Goal: Information Seeking & Learning: Compare options

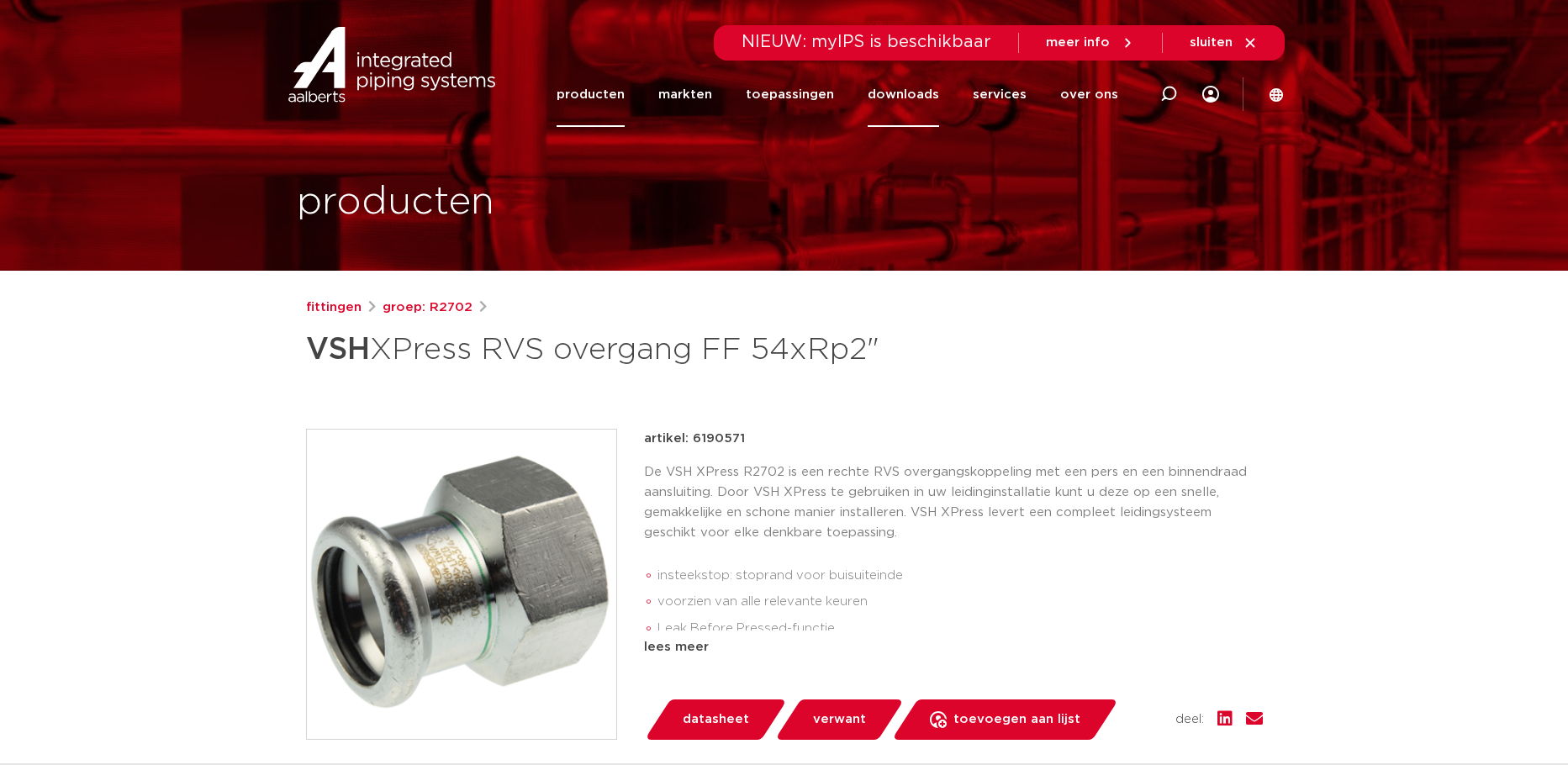
click at [920, 103] on link "downloads" at bounding box center [903, 94] width 72 height 65
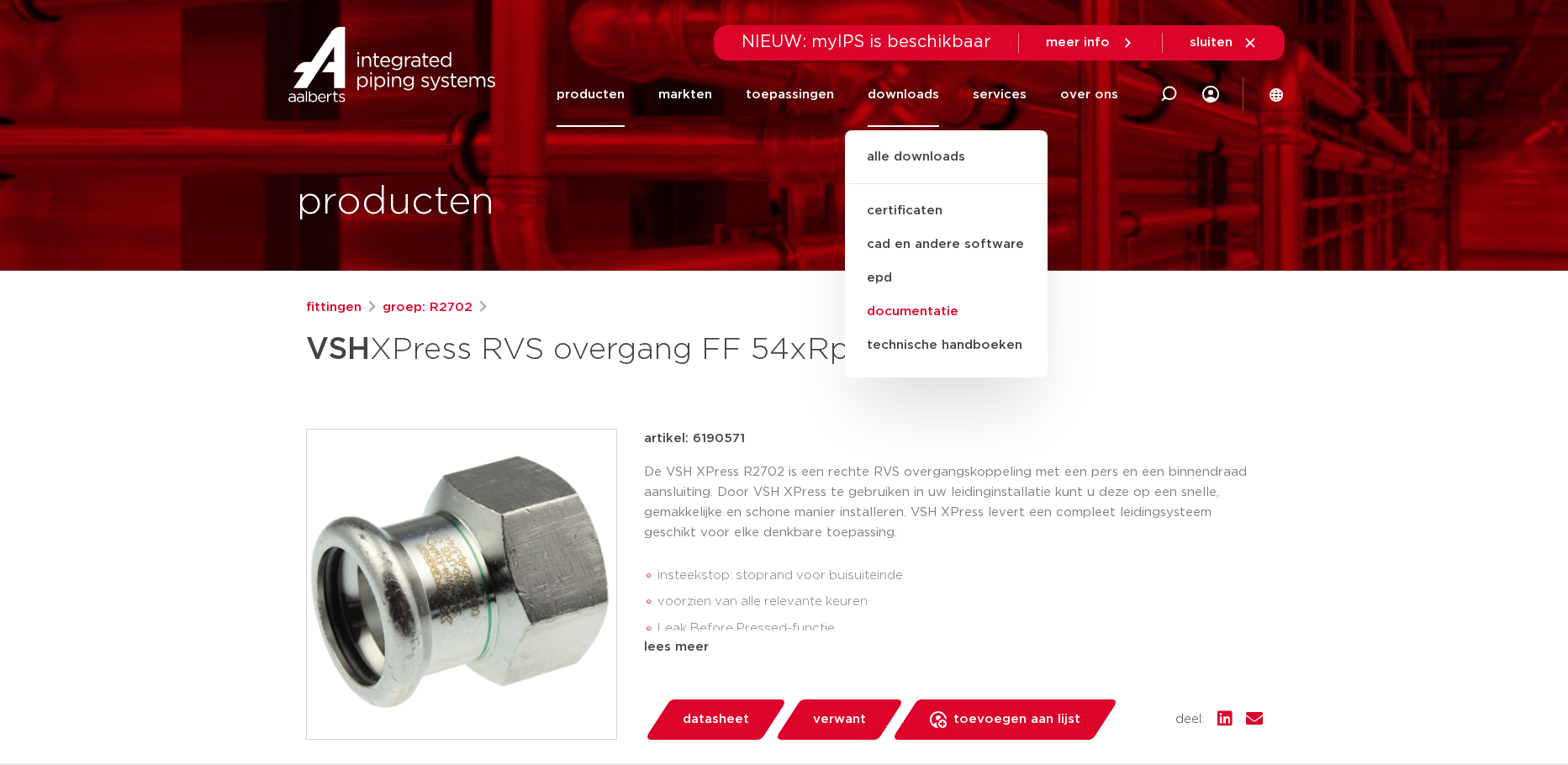
click at [912, 308] on link "documentatie" at bounding box center [946, 312] width 202 height 34
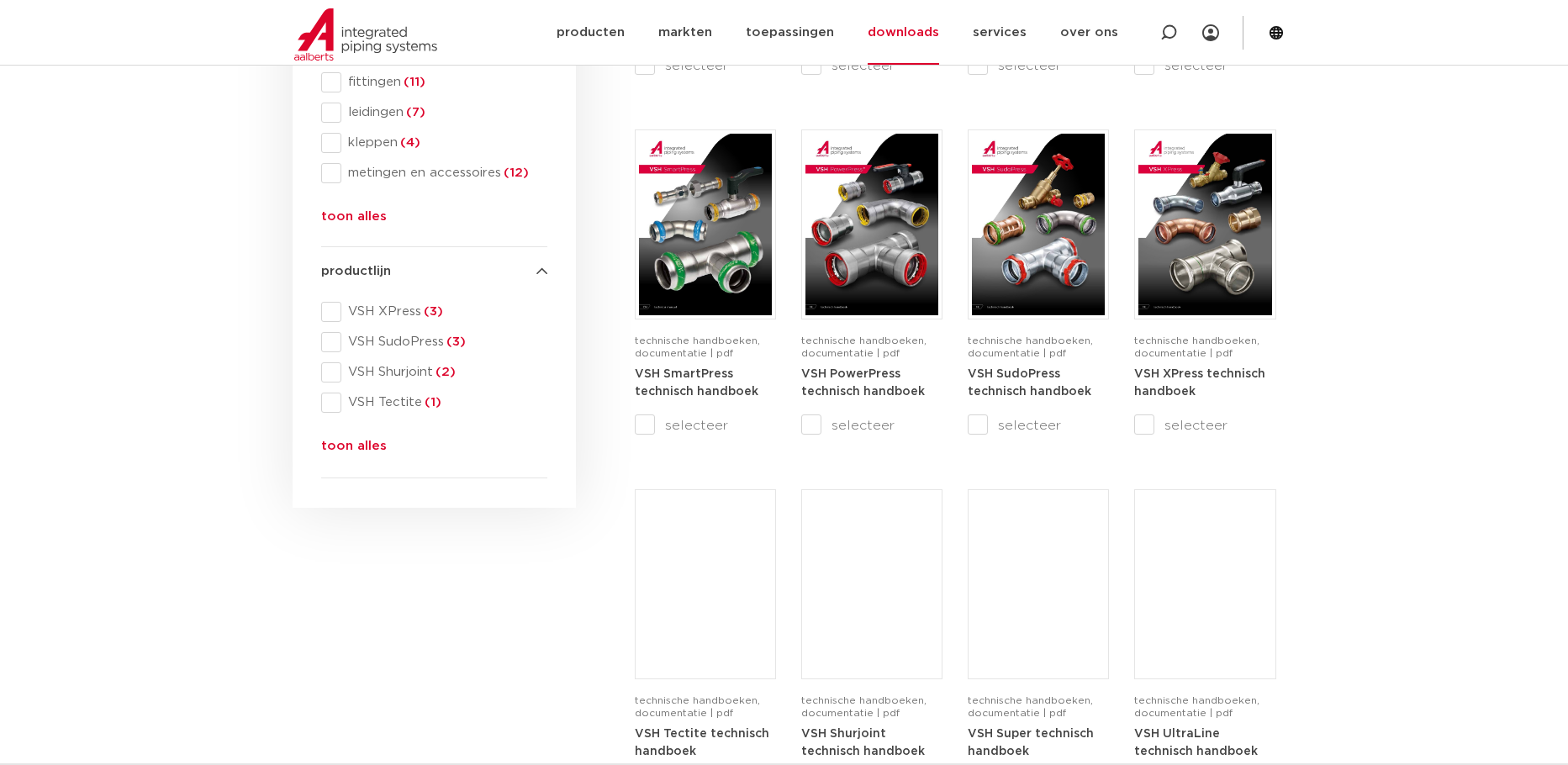
scroll to position [505, 0]
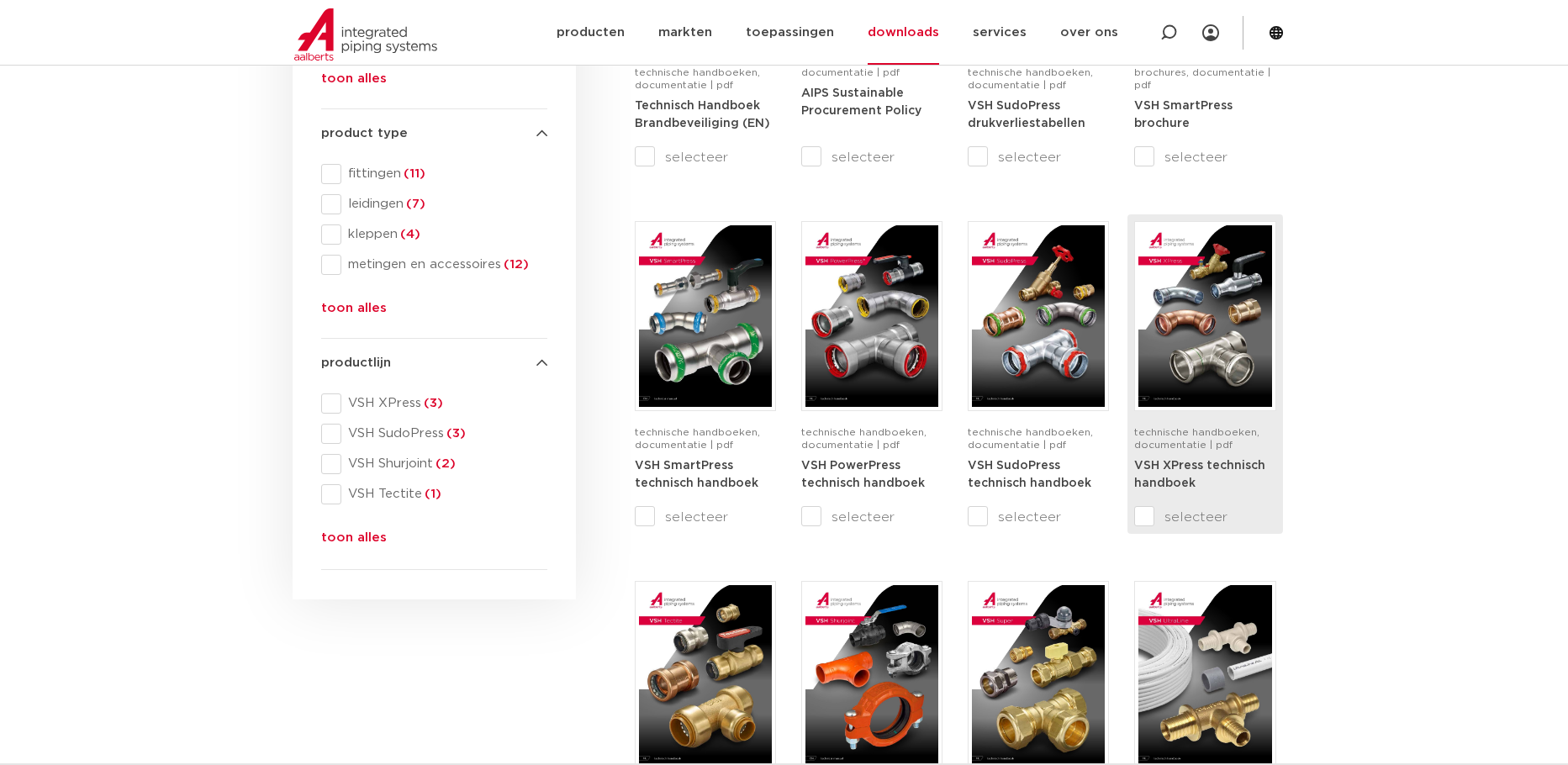
click at [1151, 421] on div "technische handboeken, documentatie | pdf VSH XPress technisch handboek" at bounding box center [1204, 364] width 141 height 286
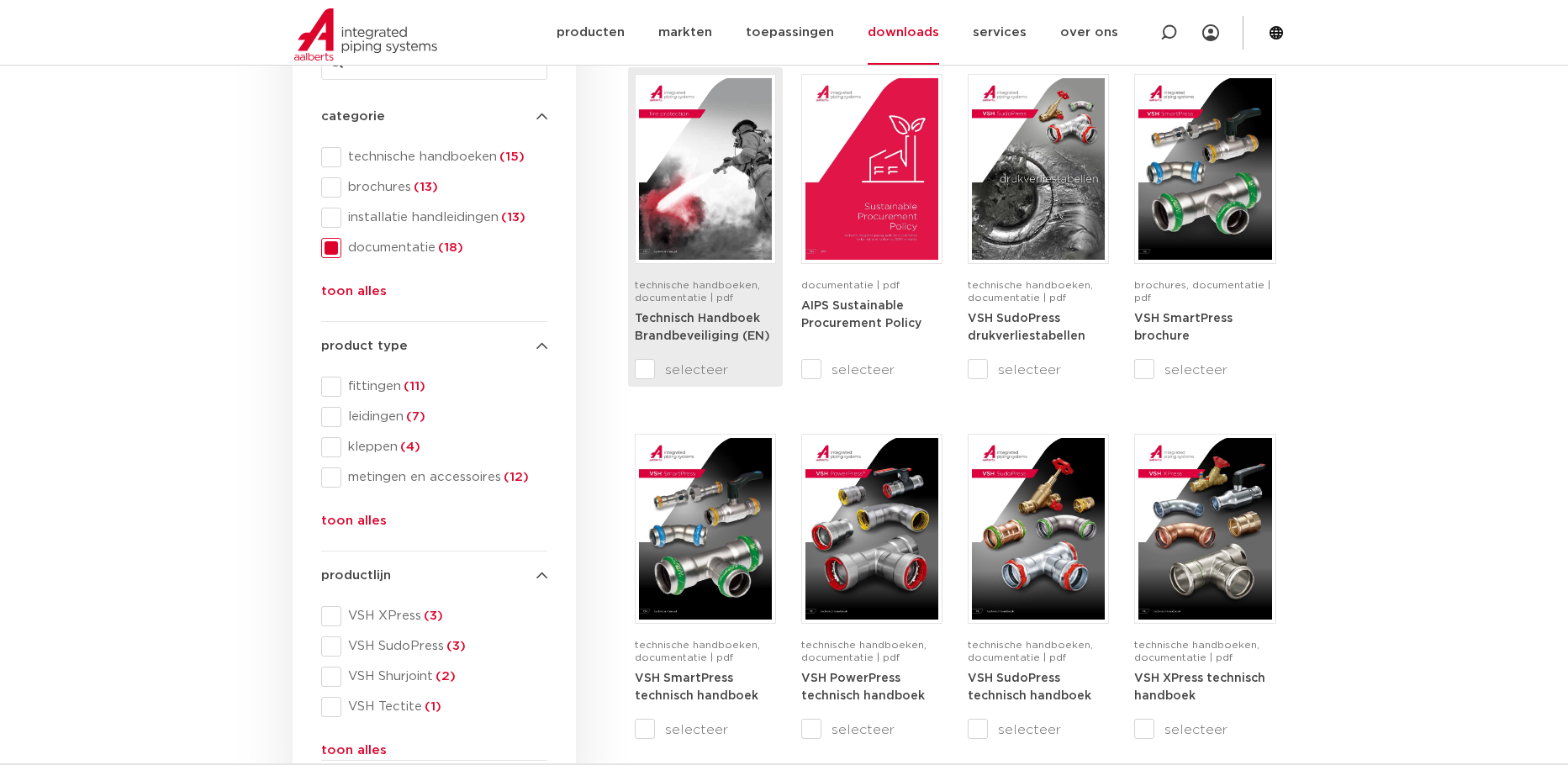
scroll to position [0, 0]
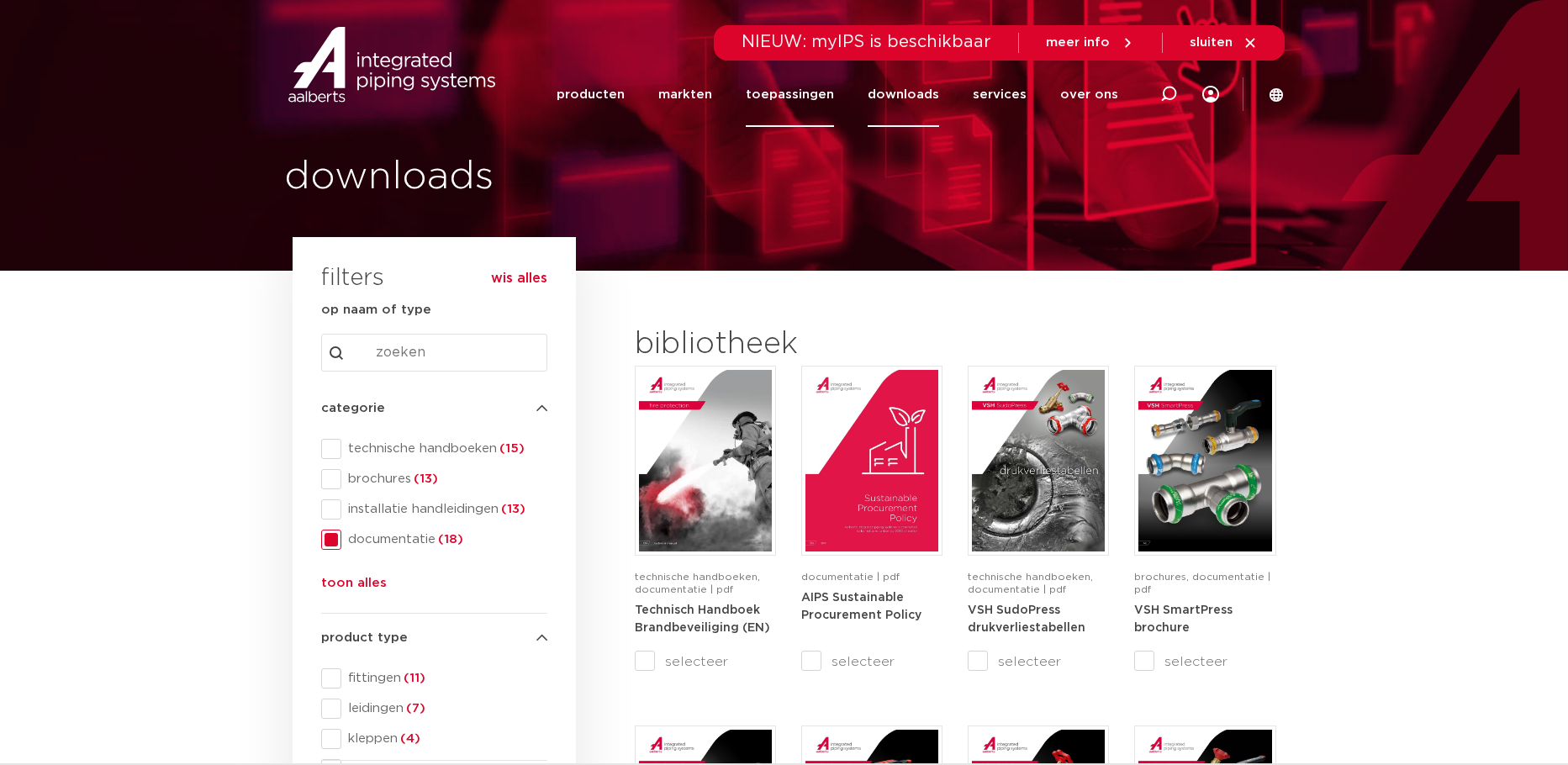
click at [819, 97] on link "toepassingen" at bounding box center [790, 94] width 88 height 65
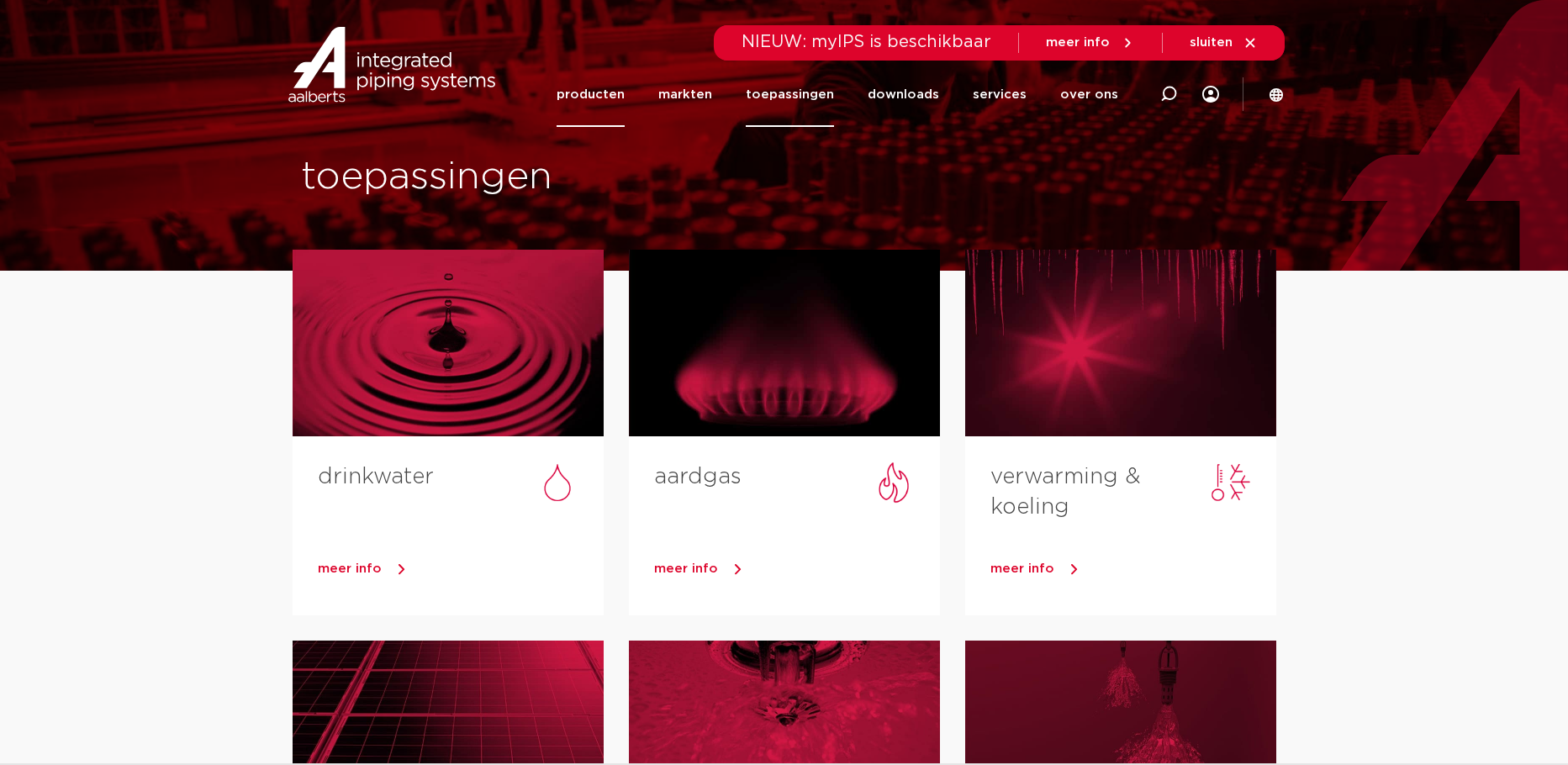
click at [602, 89] on link "producten" at bounding box center [590, 94] width 68 height 65
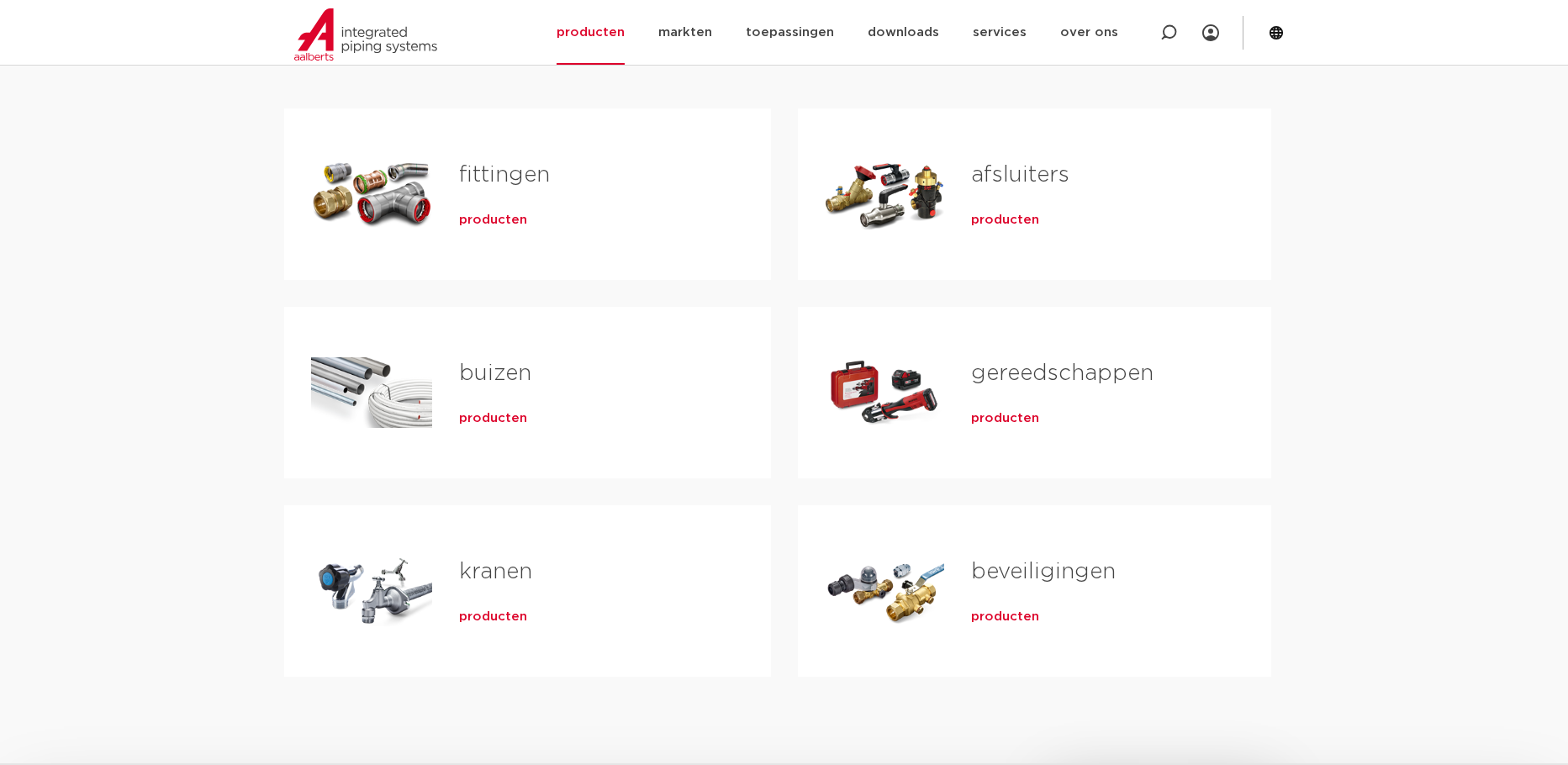
scroll to position [253, 0]
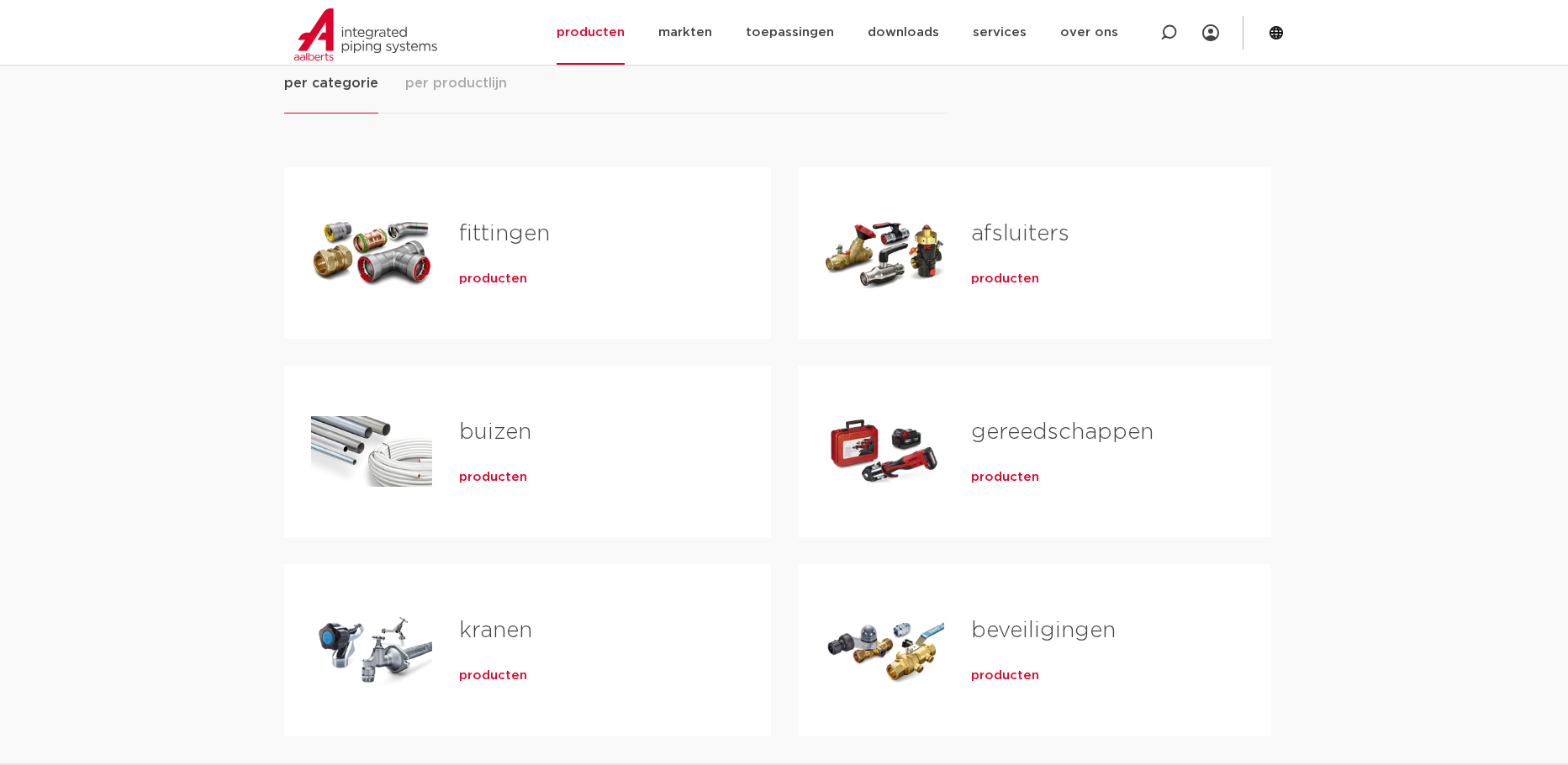
click at [939, 413] on div "Tabs. Open items met enter of spatie, sluit af met escape en navigeer met de pi…" at bounding box center [884, 452] width 120 height 118
click at [1008, 436] on link "gereedschappen" at bounding box center [1062, 432] width 182 height 22
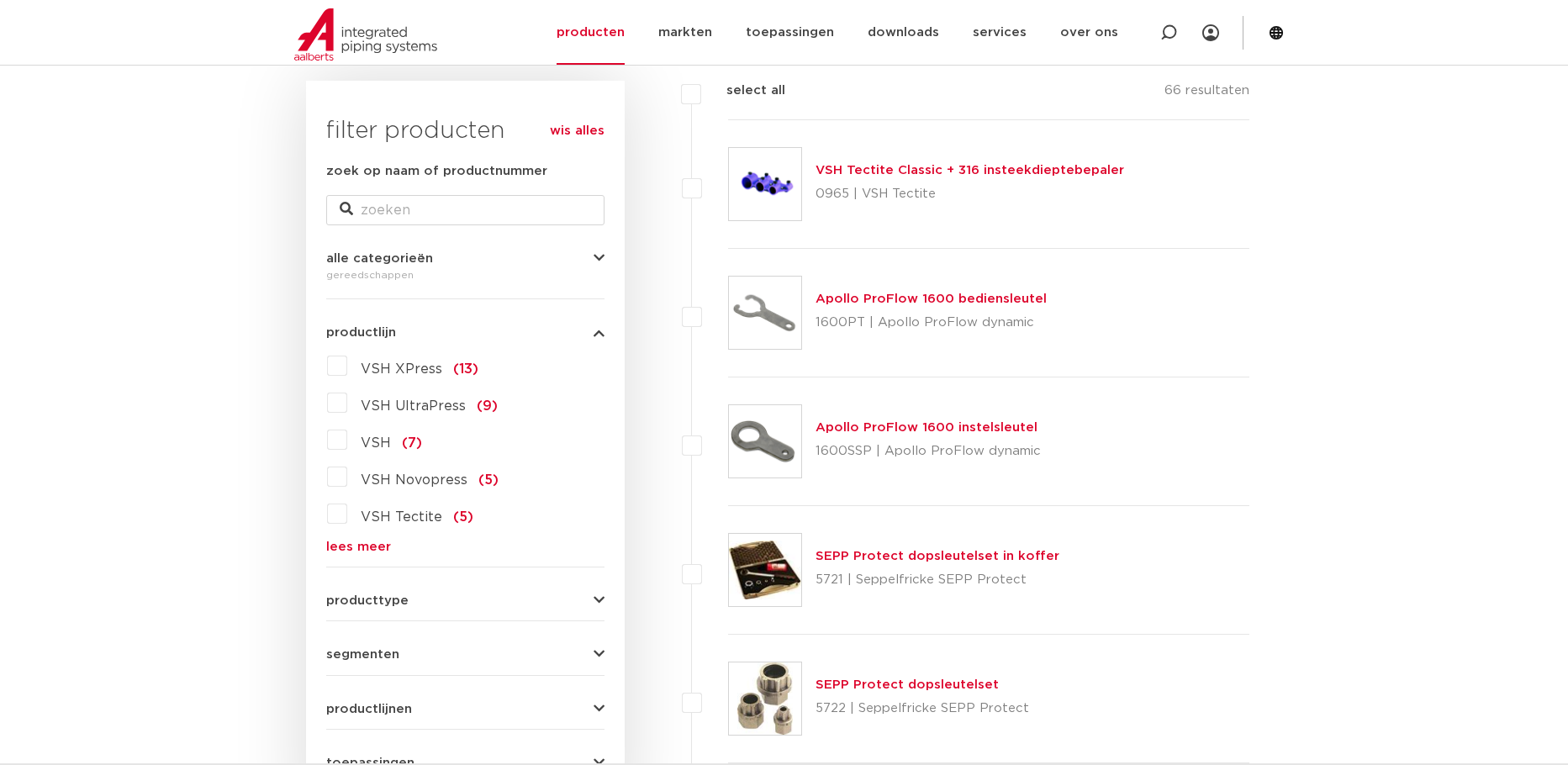
scroll to position [253, 0]
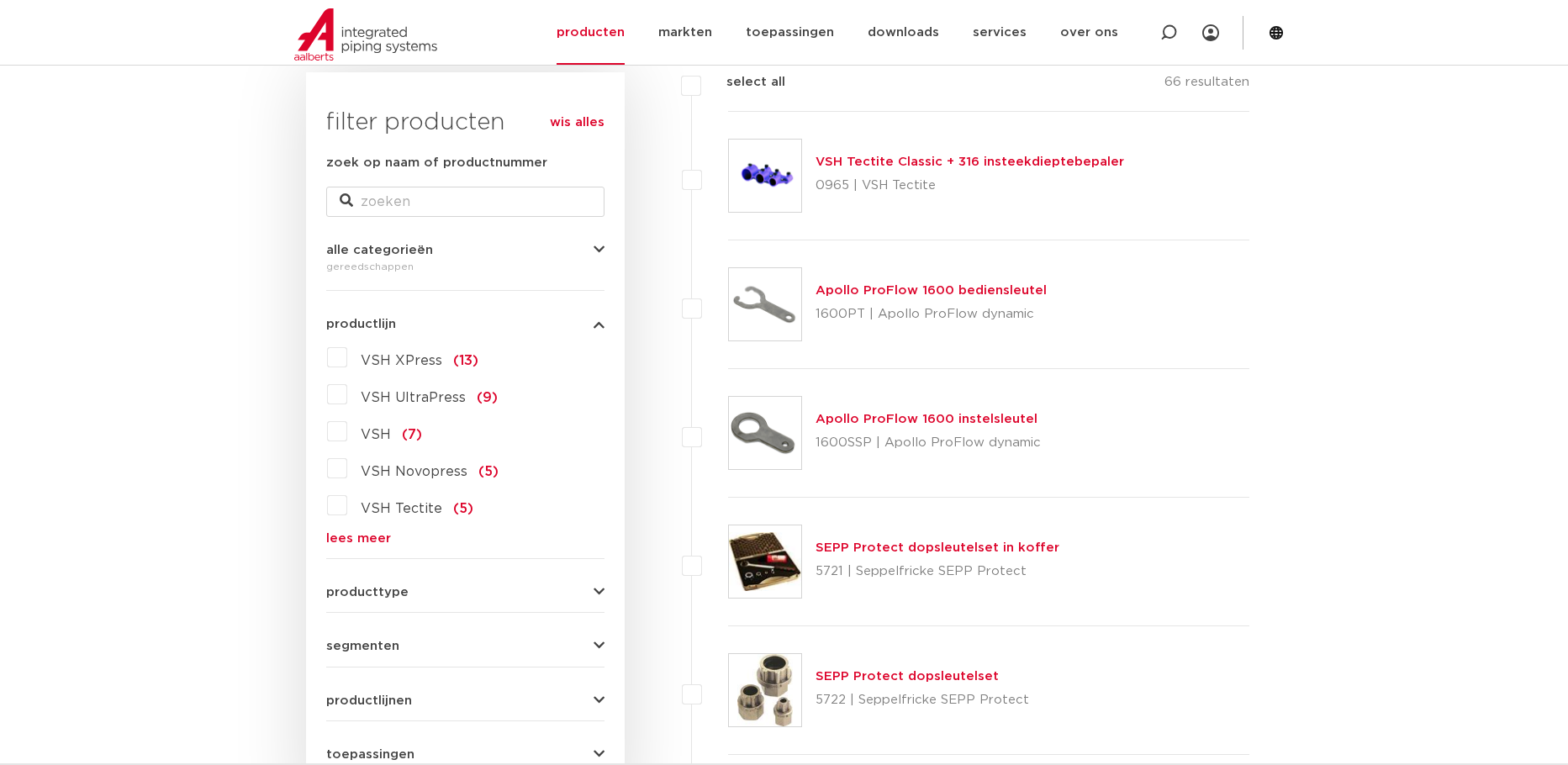
click at [347, 357] on label "VSH XPress (13)" at bounding box center [413, 357] width 131 height 27
click at [0, 0] on input "VSH XPress (13)" at bounding box center [0, 0] width 0 height 0
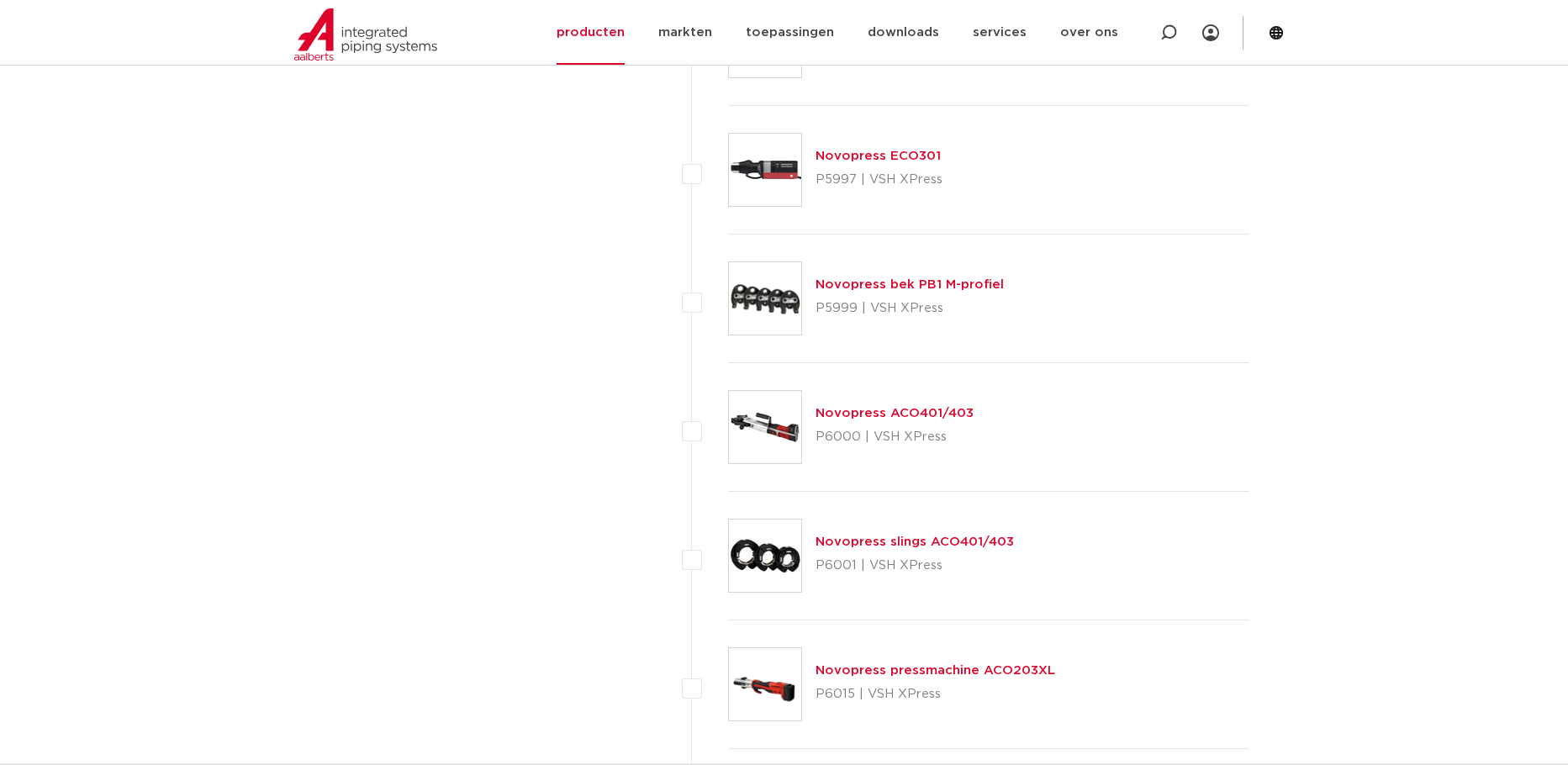
scroll to position [1178, 0]
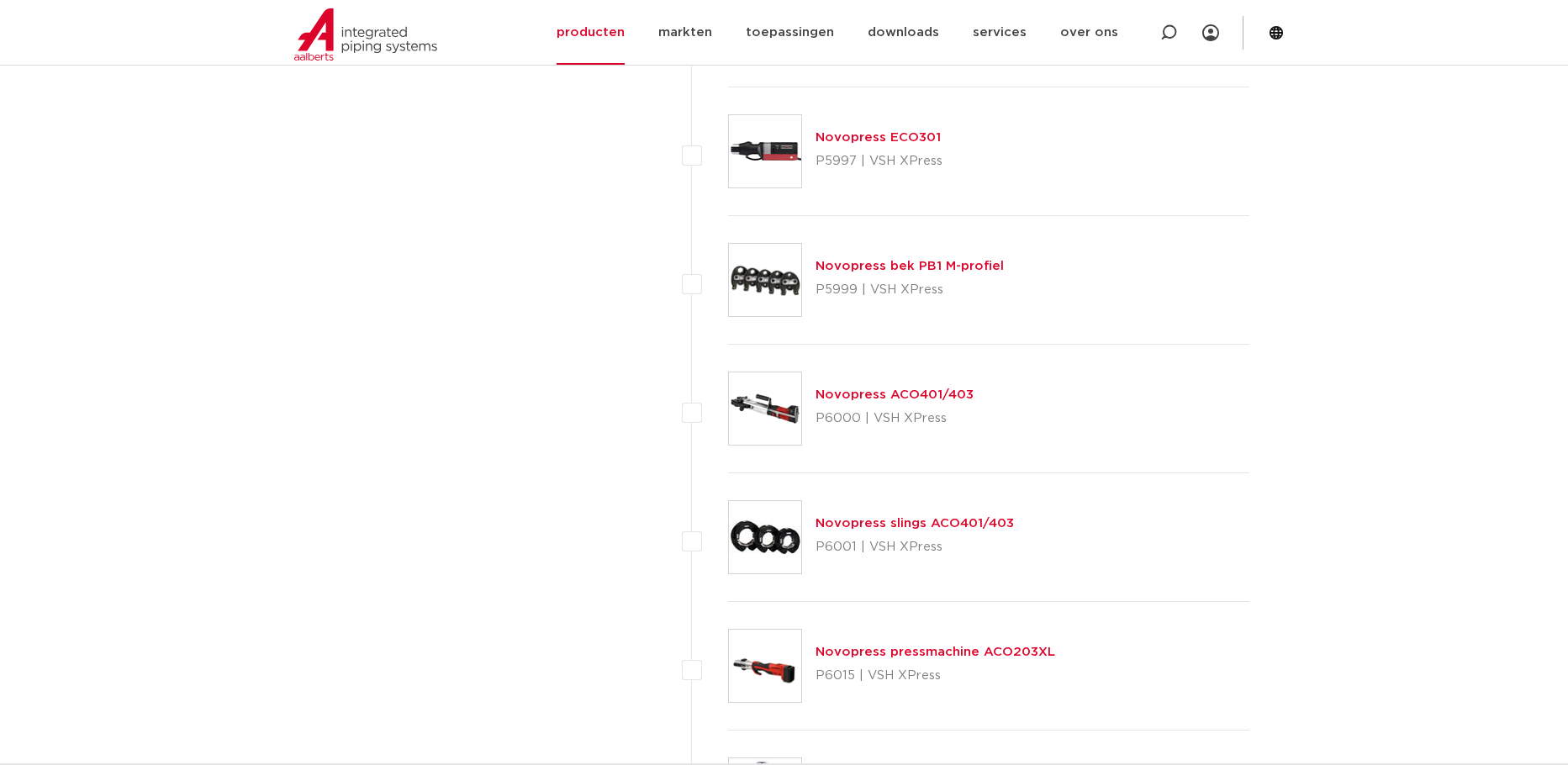
click at [891, 392] on link "Novopress ACO401/403" at bounding box center [894, 395] width 158 height 13
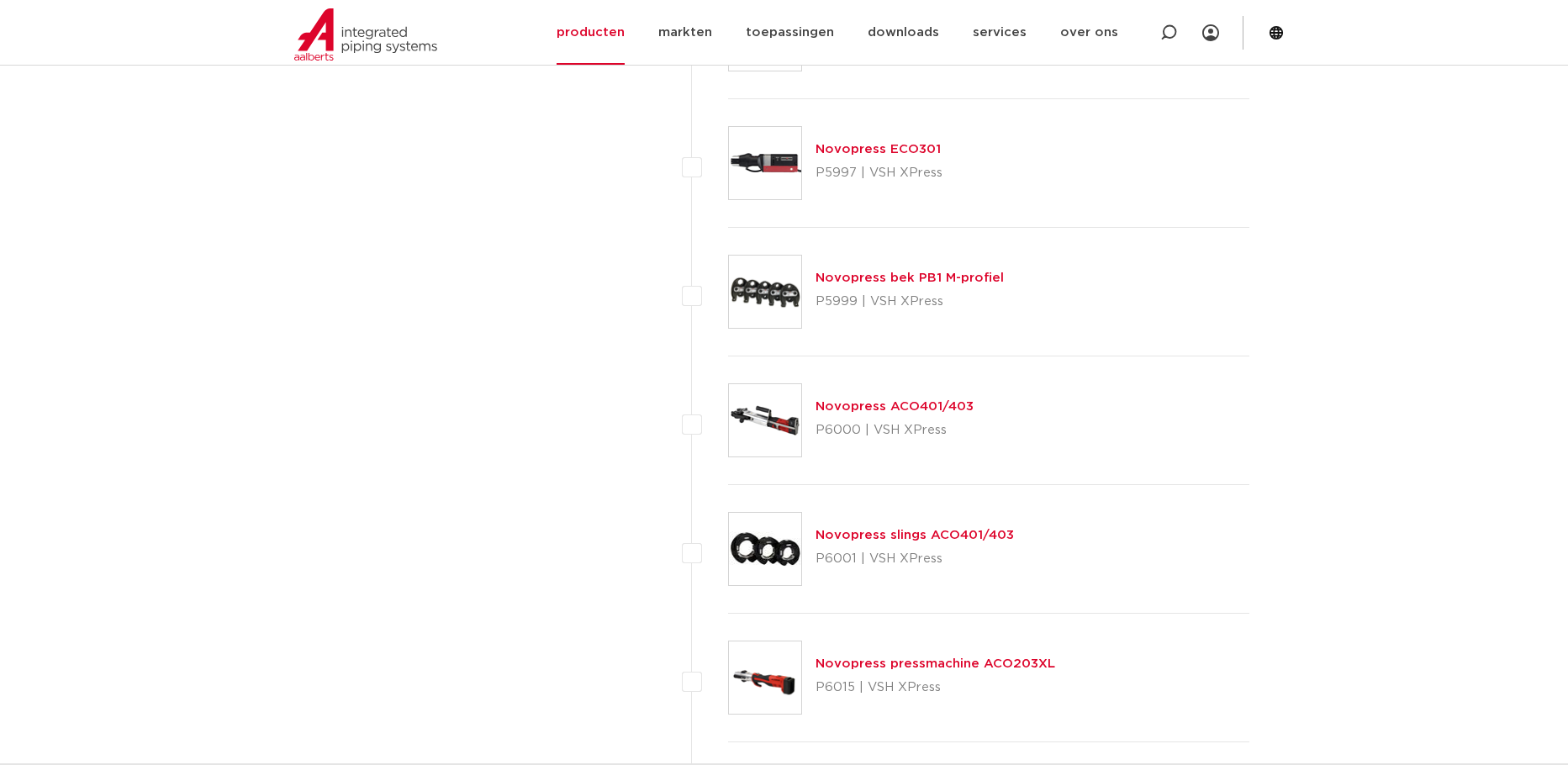
scroll to position [1178, 0]
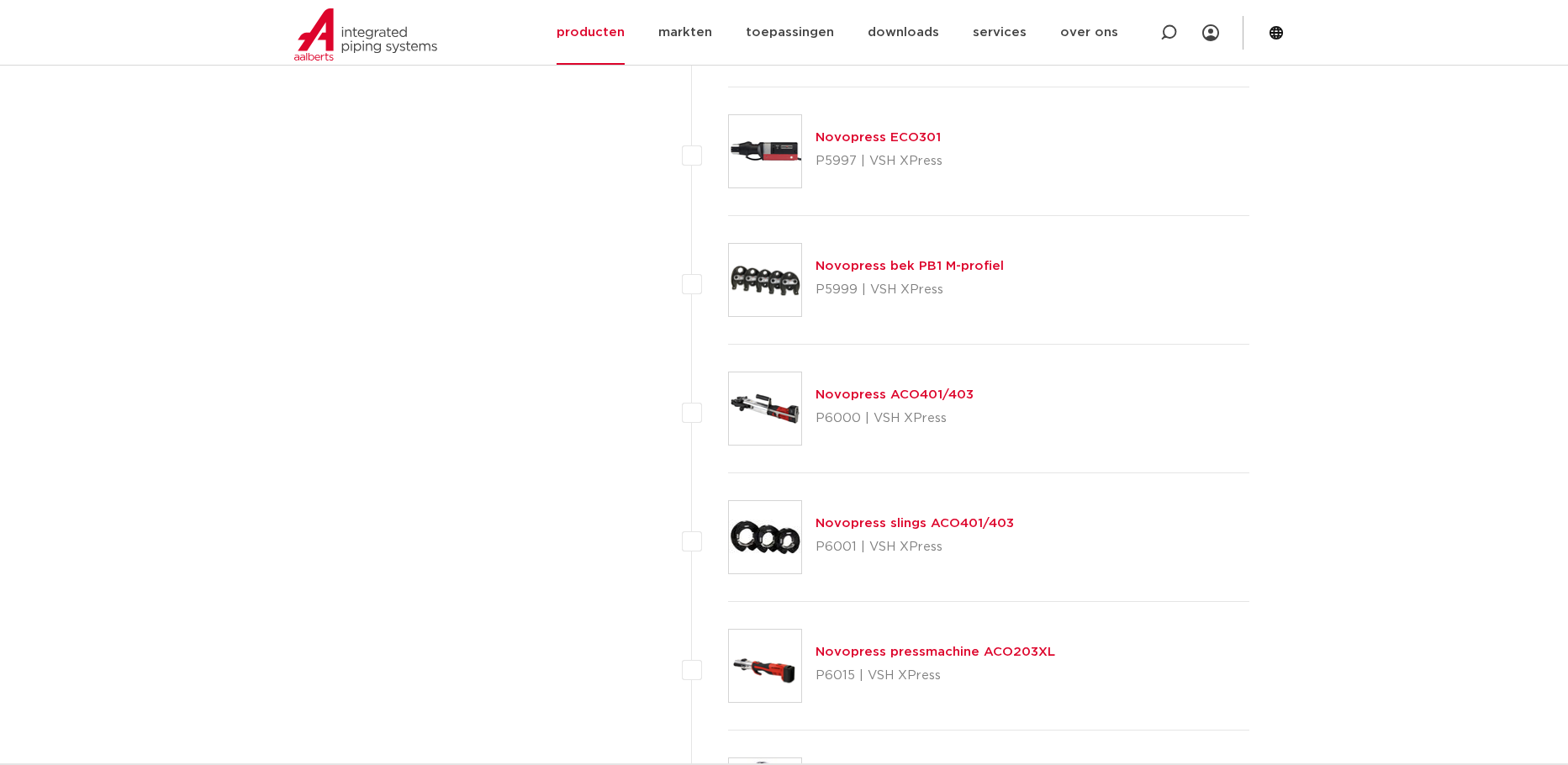
click at [900, 141] on link "Novopress ECO301" at bounding box center [878, 138] width 125 height 13
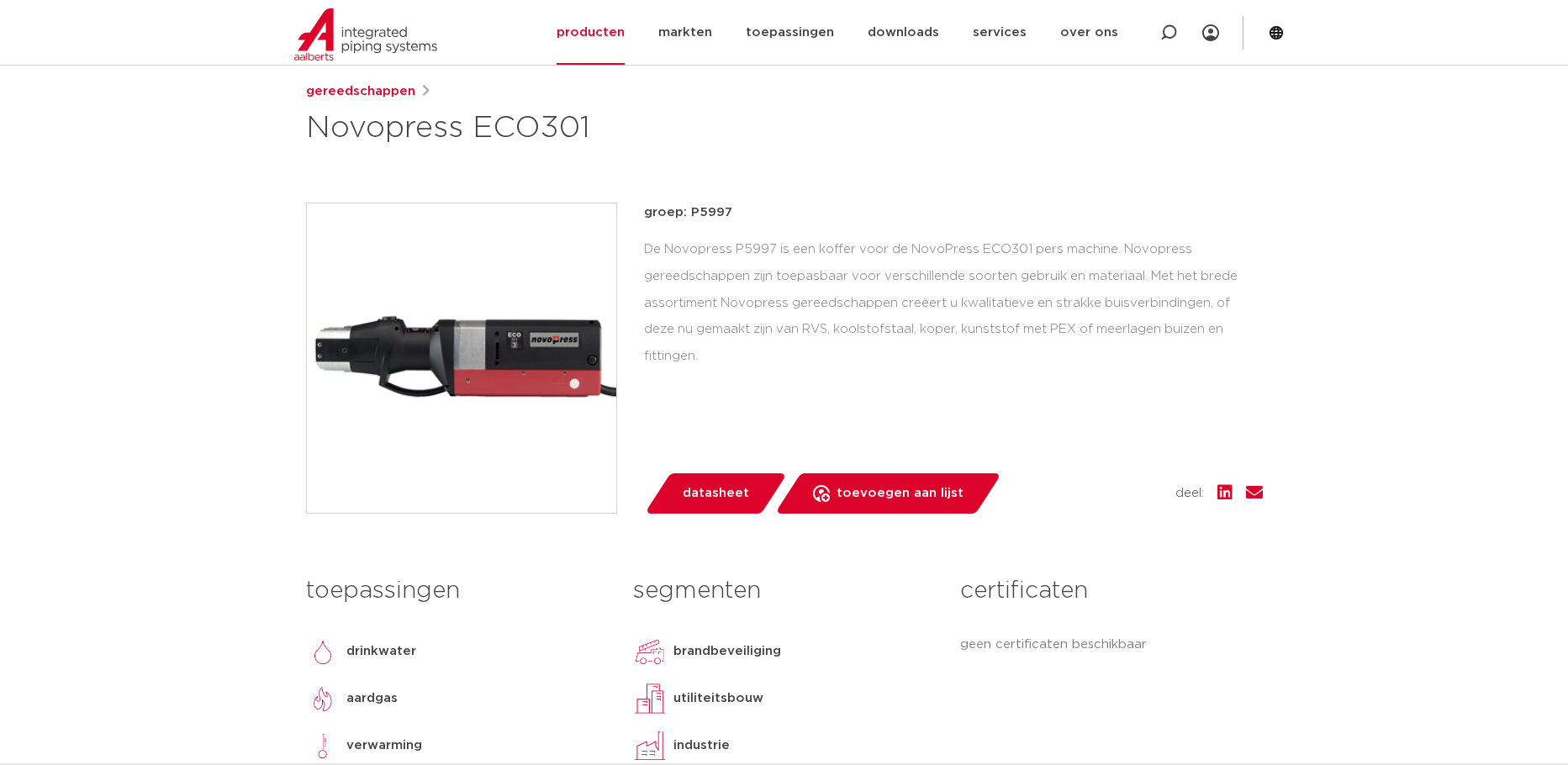
scroll to position [337, 0]
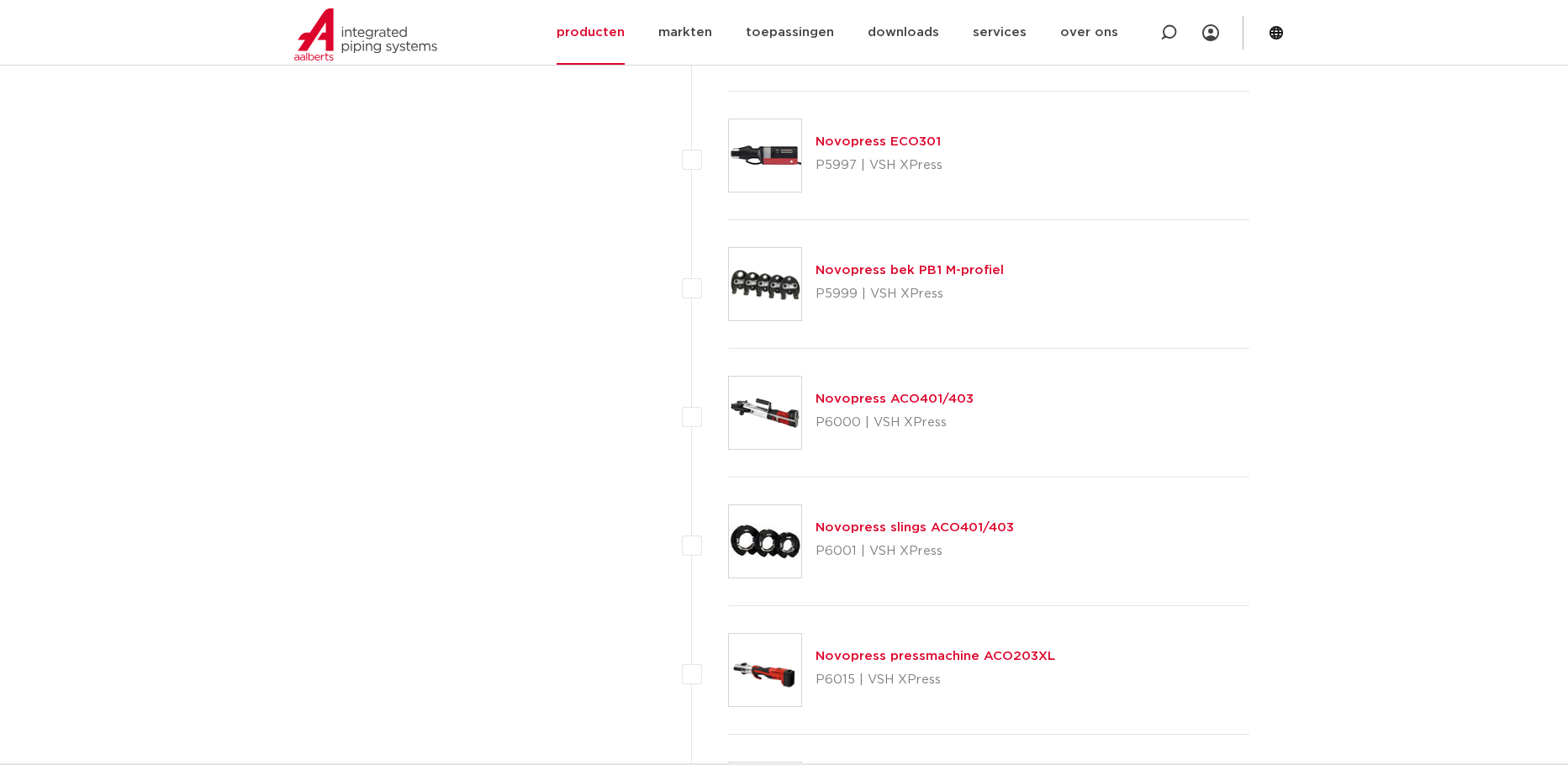
scroll to position [1178, 0]
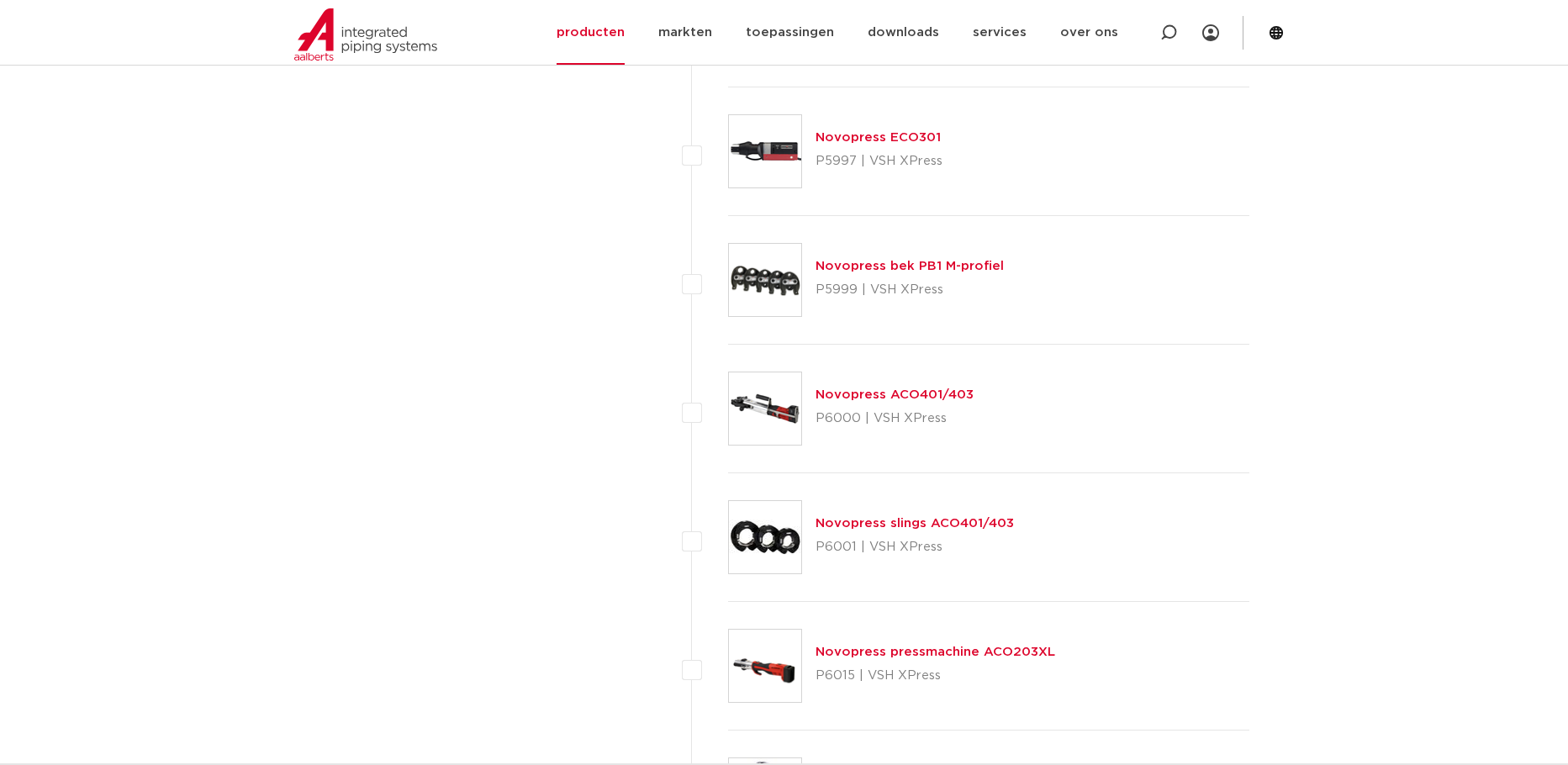
click at [948, 657] on link "Novopress pressmachine ACO203XL" at bounding box center [935, 652] width 240 height 13
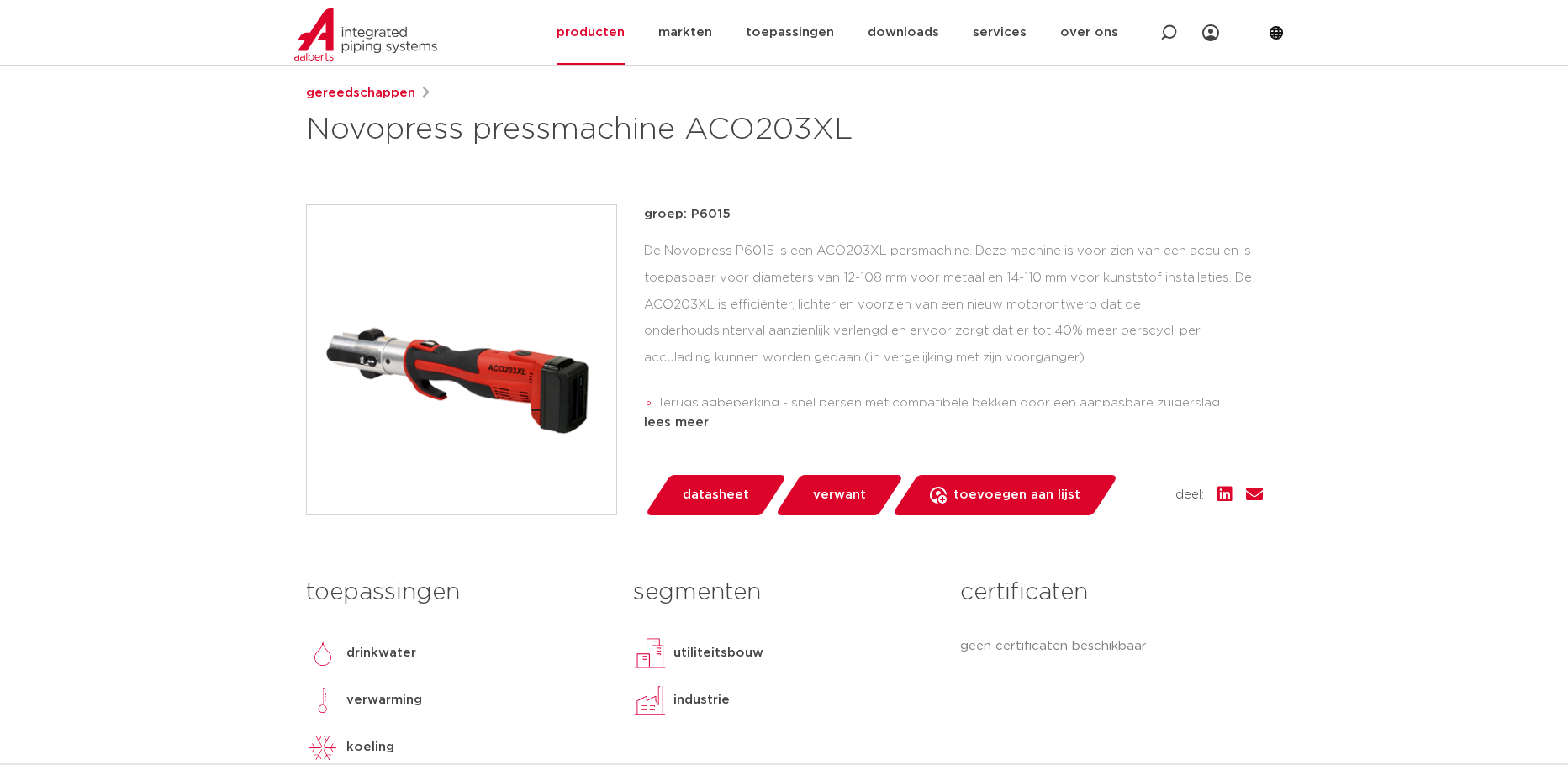
scroll to position [337, 0]
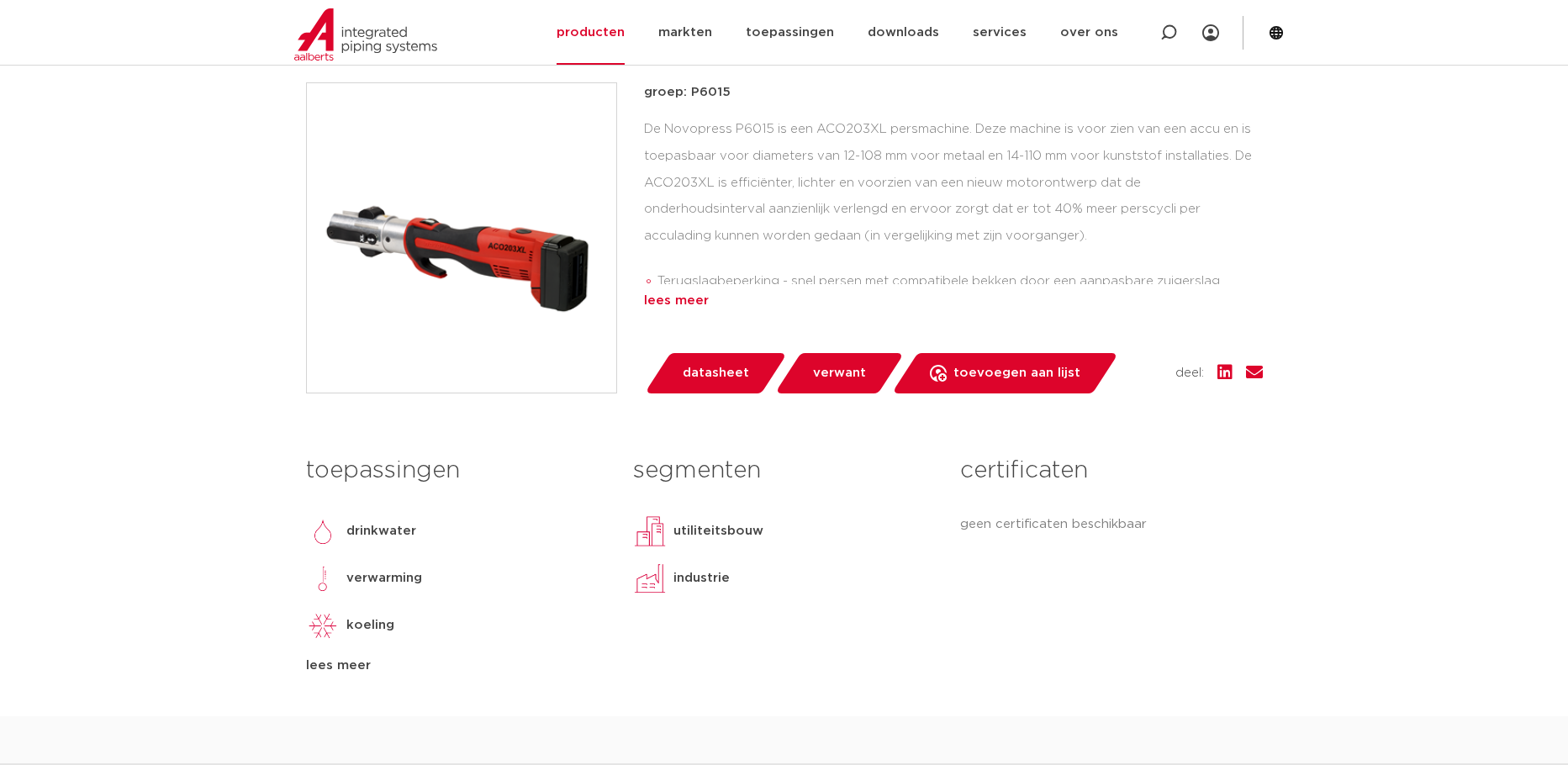
click at [651, 301] on div "lees meer" at bounding box center [952, 300] width 618 height 20
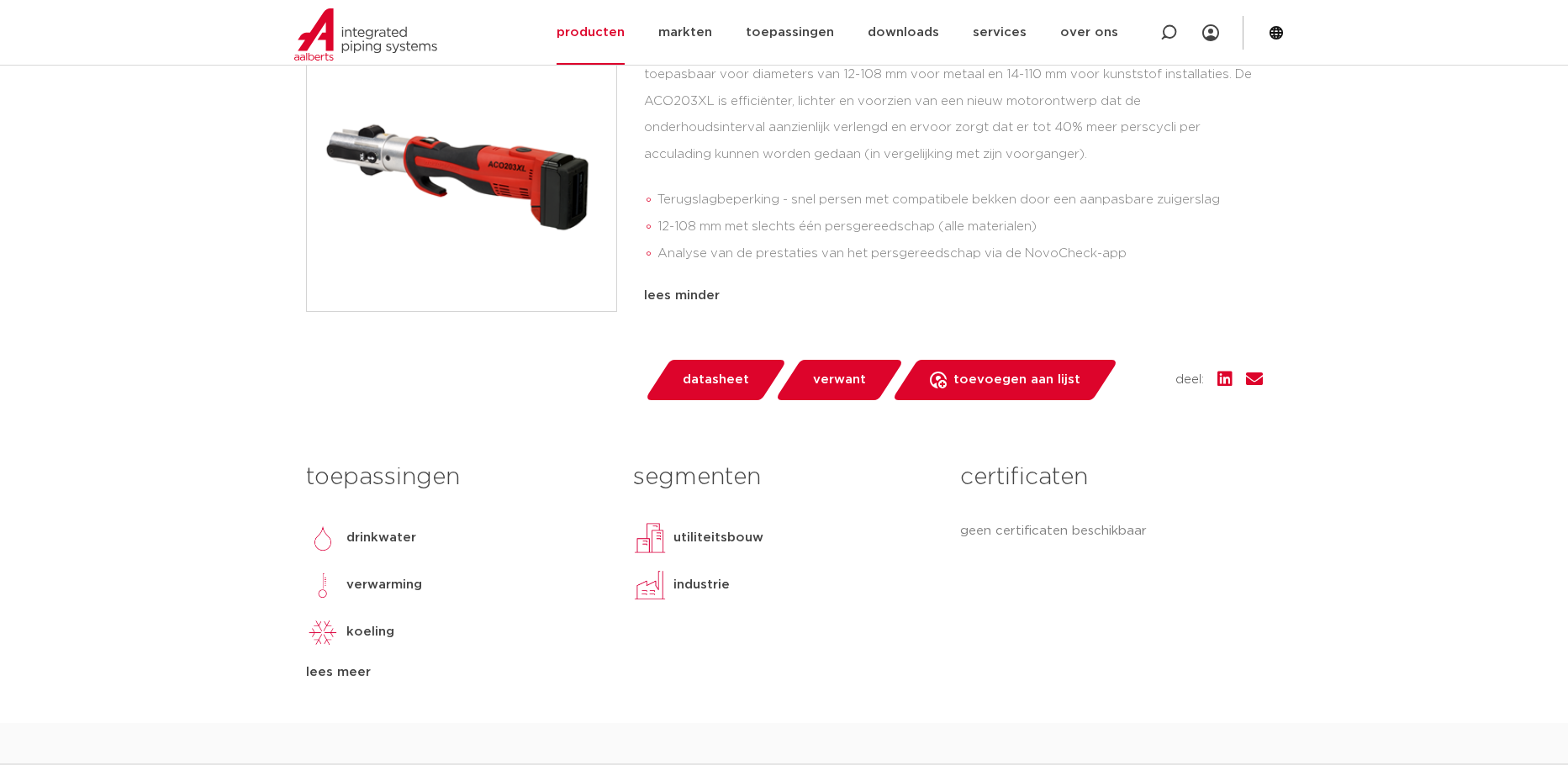
scroll to position [421, 0]
